Goal: Transaction & Acquisition: Purchase product/service

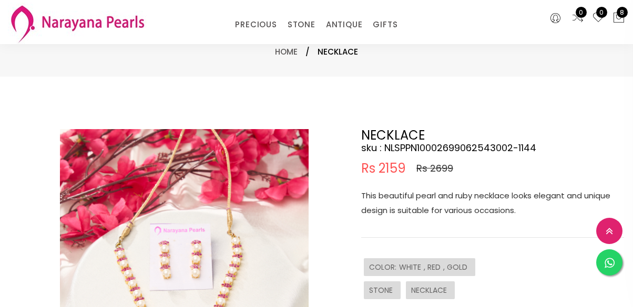
select select "INR"
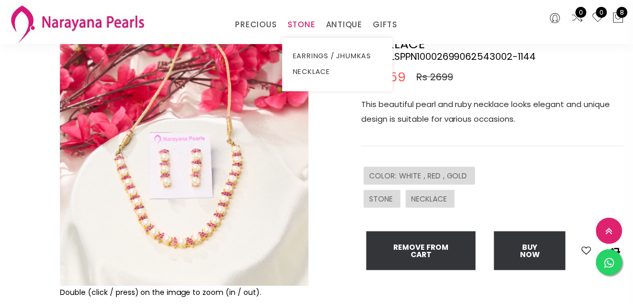
click at [305, 27] on link "STONE" at bounding box center [301, 25] width 28 height 16
click at [319, 70] on link "NECKLACE" at bounding box center [337, 72] width 89 height 16
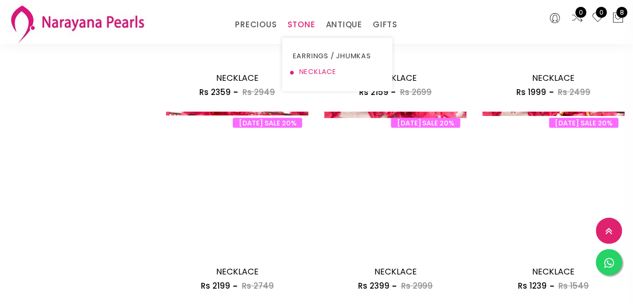
scroll to position [1218, 0]
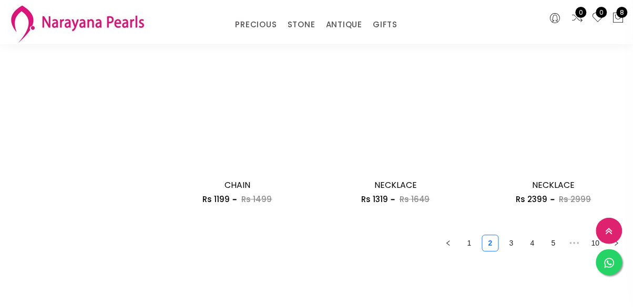
scroll to position [1306, 0]
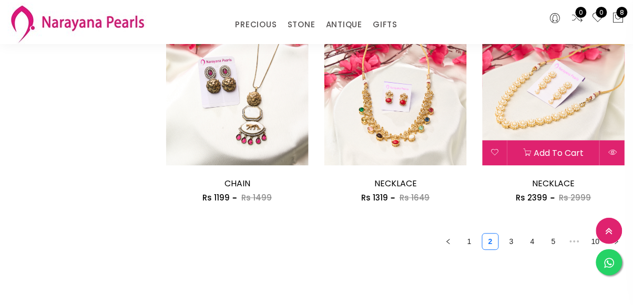
click at [565, 133] on img at bounding box center [553, 95] width 142 height 142
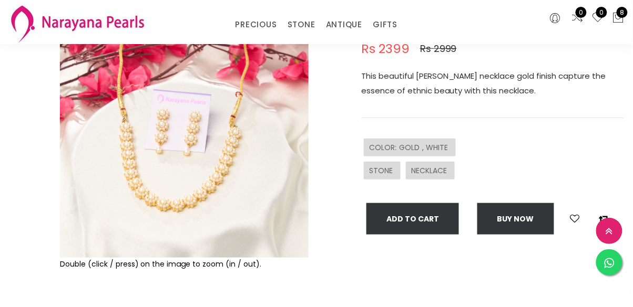
scroll to position [114, 0]
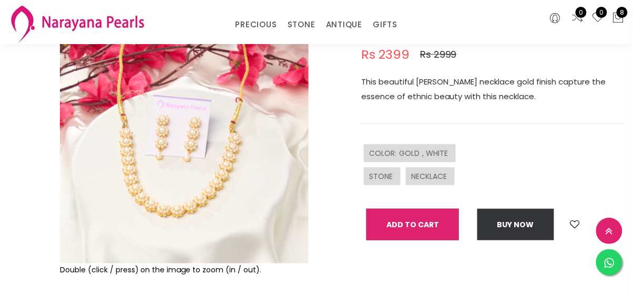
click at [447, 225] on button "Add To Cart" at bounding box center [412, 225] width 92 height 32
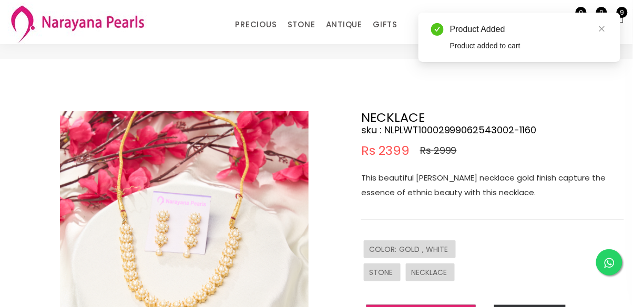
scroll to position [0, 0]
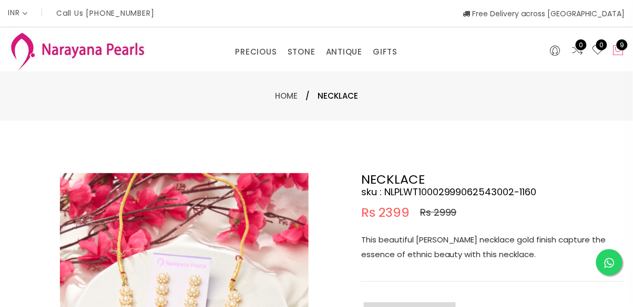
click at [620, 53] on icon at bounding box center [618, 50] width 13 height 13
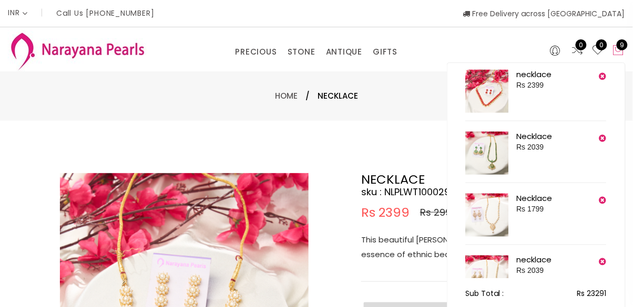
scroll to position [358, 0]
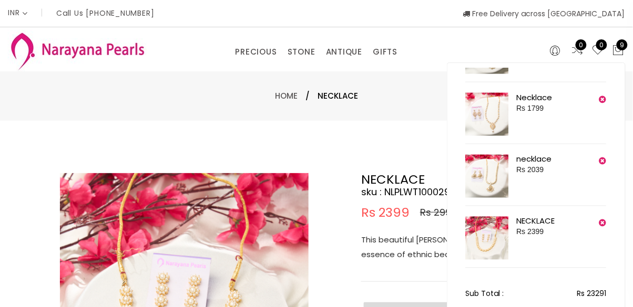
click at [488, 246] on img at bounding box center [486, 238] width 43 height 43
click at [602, 100] on icon at bounding box center [602, 100] width 7 height 8
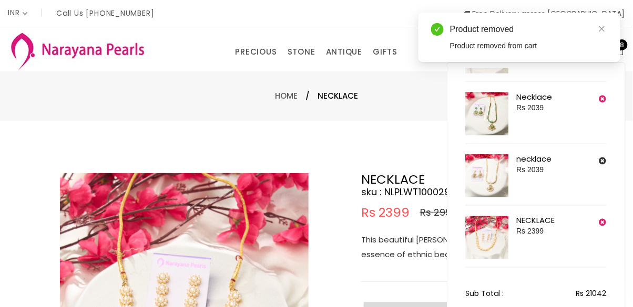
scroll to position [296, 0]
click at [535, 120] on div "Necklace Rs 2039" at bounding box center [539, 114] width 46 height 43
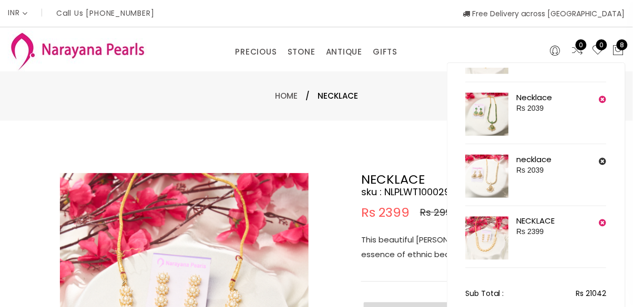
click at [605, 159] on icon at bounding box center [602, 162] width 7 height 8
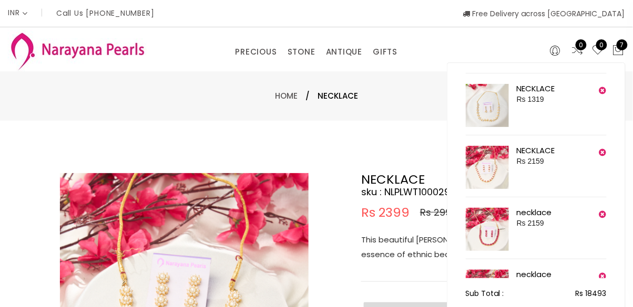
scroll to position [56, 0]
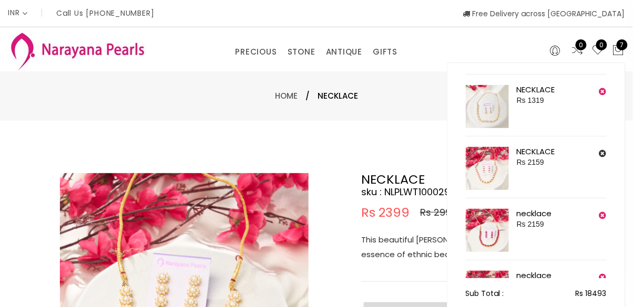
click at [599, 156] on icon at bounding box center [602, 154] width 7 height 8
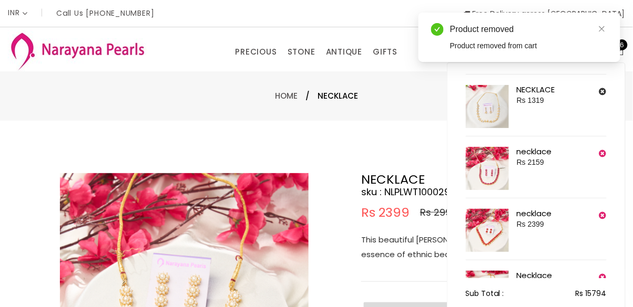
click at [605, 89] on icon at bounding box center [602, 92] width 7 height 8
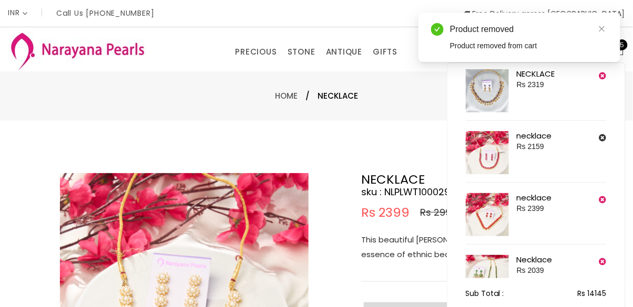
scroll to position [0, 0]
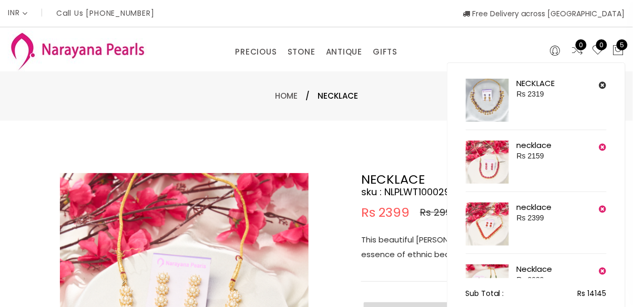
click at [602, 89] on button at bounding box center [602, 85] width 7 height 13
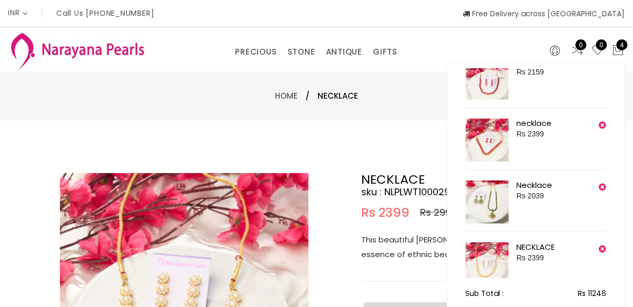
scroll to position [48, 0]
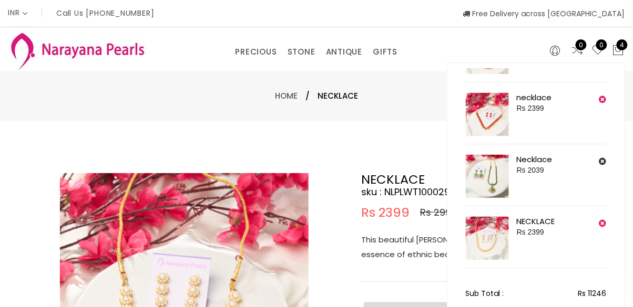
click at [601, 164] on icon at bounding box center [602, 162] width 7 height 8
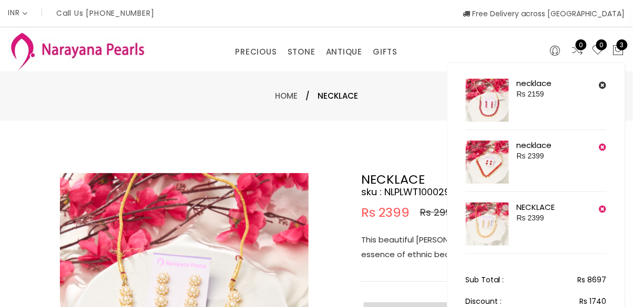
click at [601, 90] on button at bounding box center [602, 85] width 7 height 13
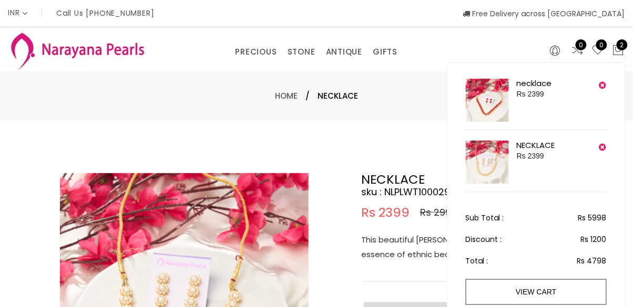
click at [491, 180] on img at bounding box center [486, 162] width 43 height 43
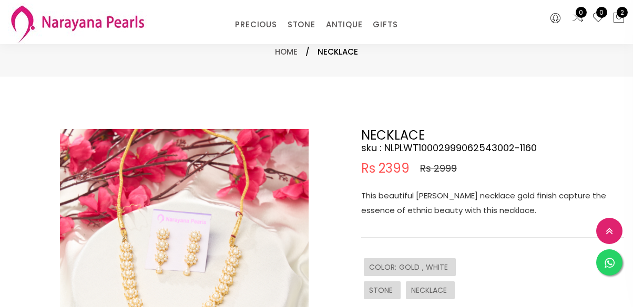
select select "INR"
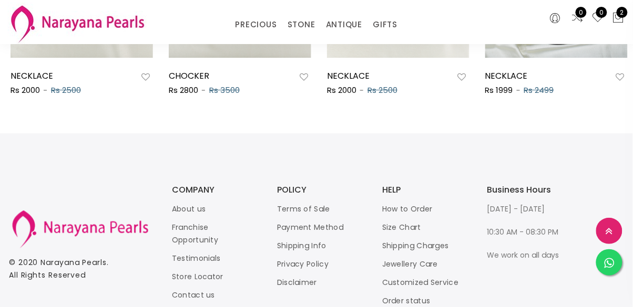
scroll to position [743, 0]
